Goal: Transaction & Acquisition: Purchase product/service

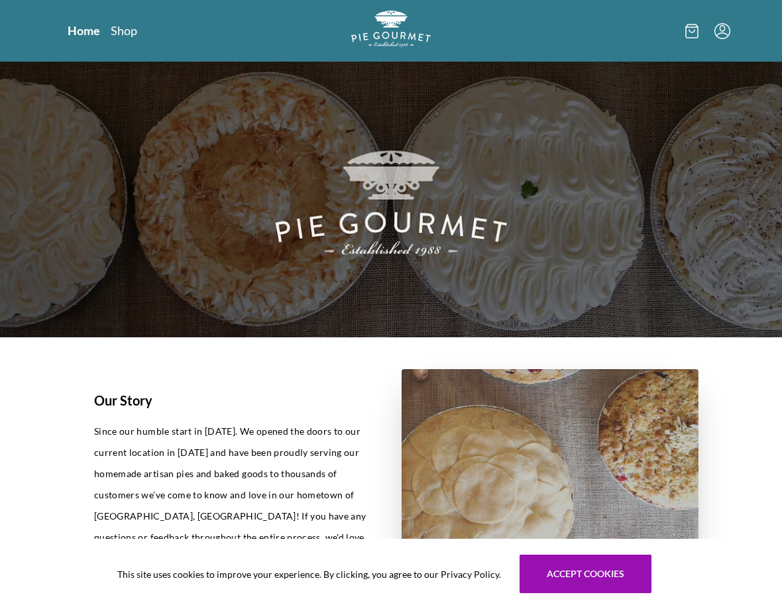
click at [78, 27] on link "Home" at bounding box center [84, 31] width 32 height 16
click at [130, 32] on link "Shop" at bounding box center [123, 31] width 27 height 16
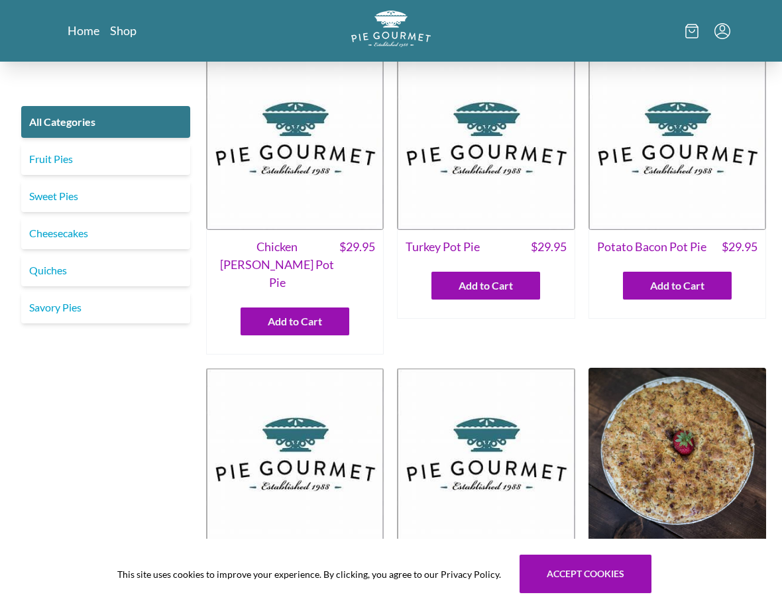
scroll to position [10, 0]
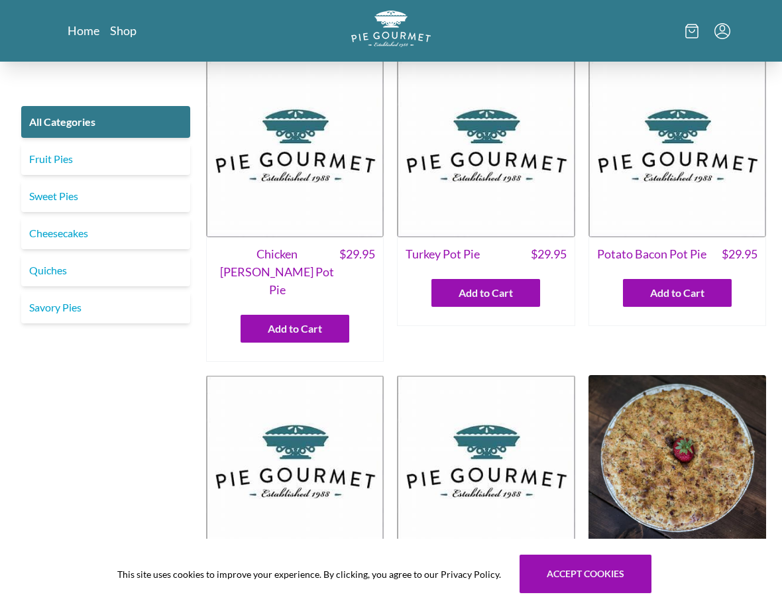
click at [694, 204] on img at bounding box center [678, 149] width 178 height 178
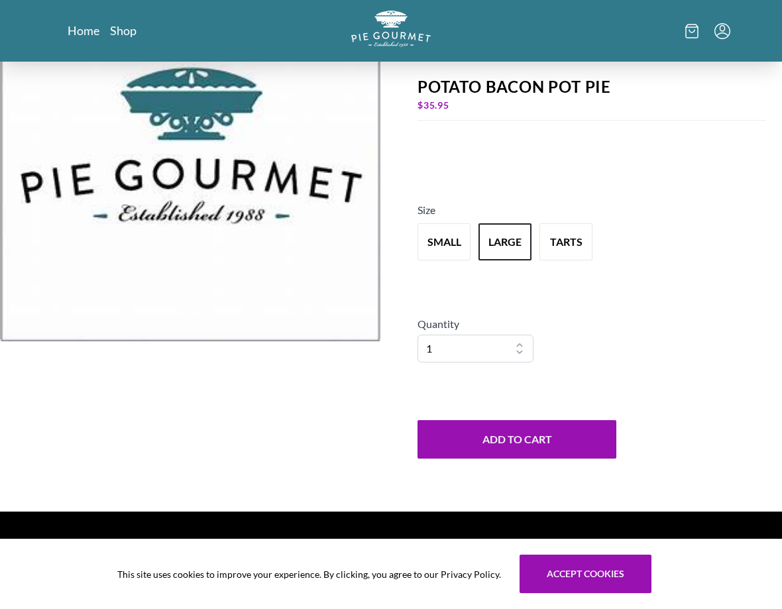
scroll to position [90, 0]
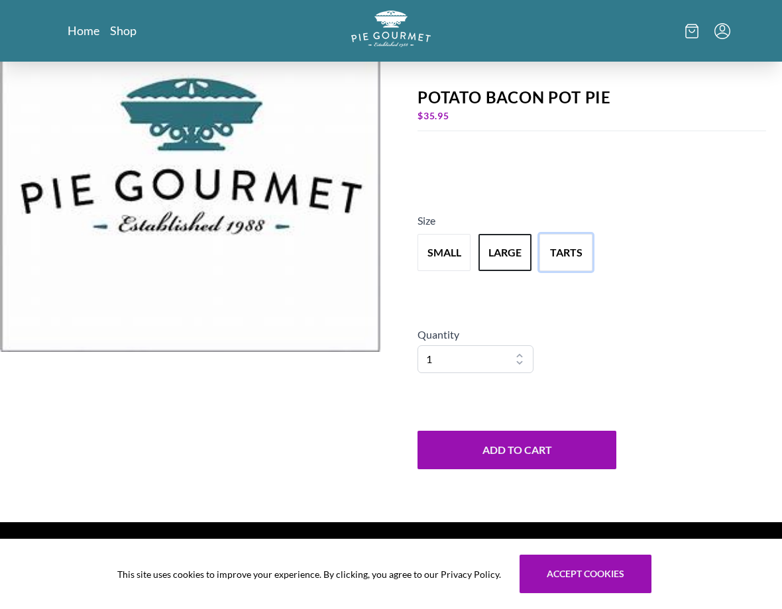
click at [558, 256] on button "tarts" at bounding box center [566, 252] width 53 height 37
click at [436, 243] on button "small" at bounding box center [444, 252] width 53 height 37
click at [507, 262] on button "large" at bounding box center [505, 252] width 53 height 37
click at [579, 259] on button "tarts" at bounding box center [566, 252] width 53 height 37
click at [669, 186] on div "← Go to MENU Potato Bacon Pot Pie $ 55.95 Size small large tarts Quantity 1 2 3…" at bounding box center [592, 246] width 381 height 551
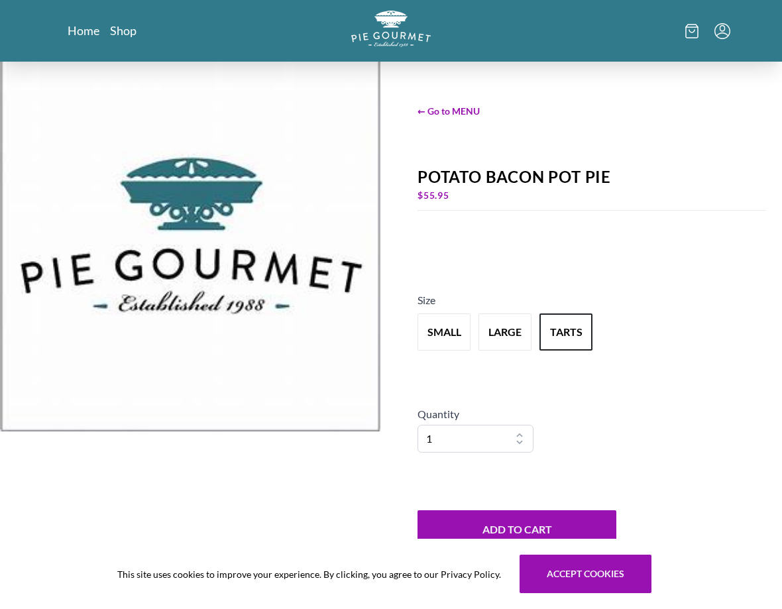
scroll to position [0, 0]
